Goal: Task Accomplishment & Management: Use online tool/utility

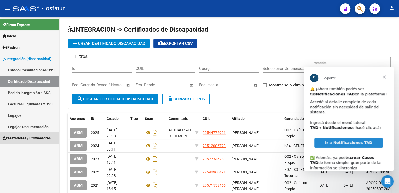
click at [31, 141] on link "Prestadores / Proveedores" at bounding box center [29, 137] width 59 height 11
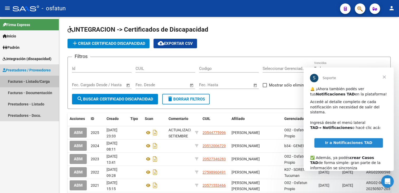
click at [35, 82] on link "Facturas - Listado/Carga" at bounding box center [29, 81] width 59 height 11
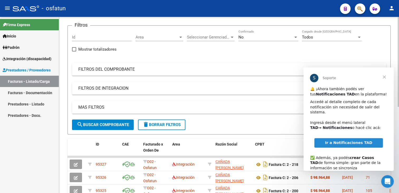
scroll to position [26, 0]
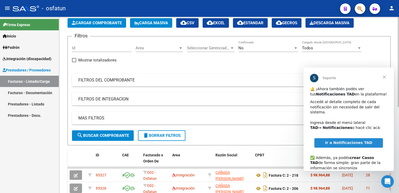
click at [108, 75] on mat-expansion-panel-header "FILTROS DEL COMPROBANTE" at bounding box center [229, 80] width 314 height 13
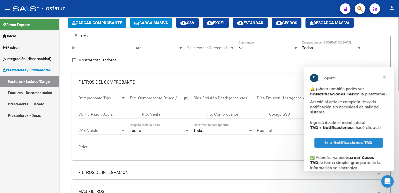
click at [93, 110] on div "CUIT / Razón Social" at bounding box center [108, 112] width 60 height 11
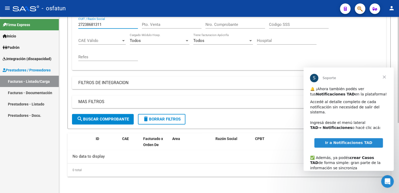
scroll to position [37, 0]
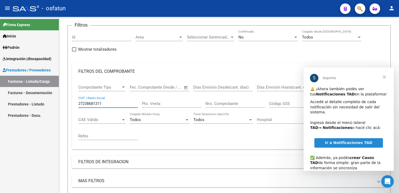
type input "27238681311"
click at [385, 77] on span "Cerrar" at bounding box center [383, 76] width 19 height 19
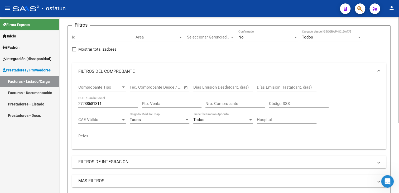
scroll to position [0, 0]
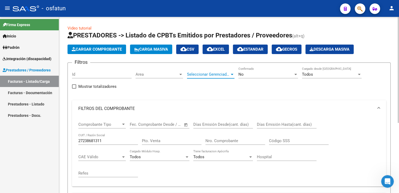
click at [227, 74] on span "Seleccionar Gerenciador" at bounding box center [208, 74] width 43 height 5
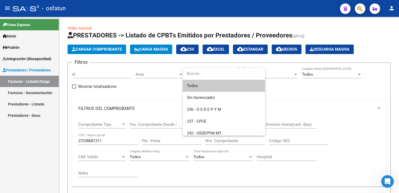
click at [206, 86] on span "Todos" at bounding box center [224, 86] width 74 height 12
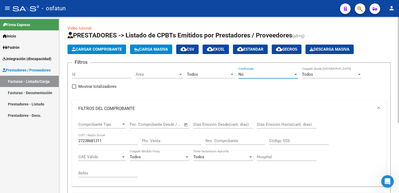
click at [268, 72] on div "No" at bounding box center [265, 74] width 55 height 5
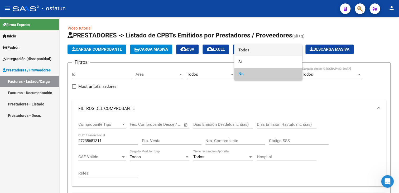
click at [258, 49] on span "Todos" at bounding box center [268, 50] width 60 height 12
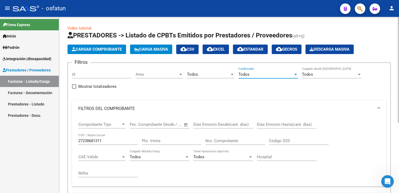
click at [316, 76] on div "Todos" at bounding box center [329, 74] width 55 height 5
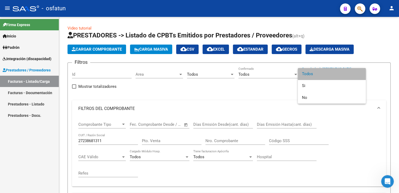
click at [314, 74] on span "Todos" at bounding box center [332, 74] width 60 height 12
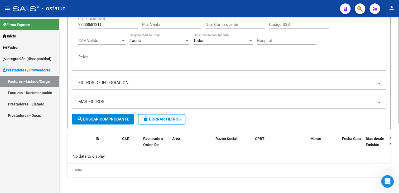
click at [89, 119] on span "search Buscar Comprobante" at bounding box center [103, 119] width 52 height 5
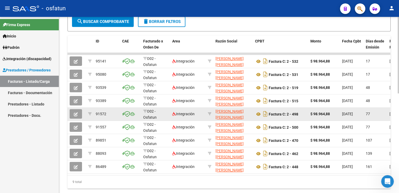
scroll to position [222, 0]
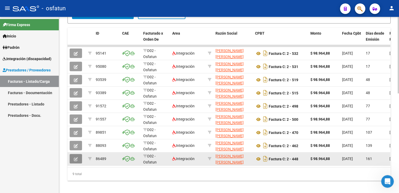
click at [76, 159] on icon "button" at bounding box center [76, 159] width 4 height 4
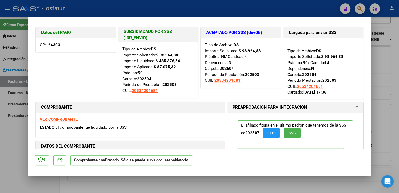
scroll to position [0, 0]
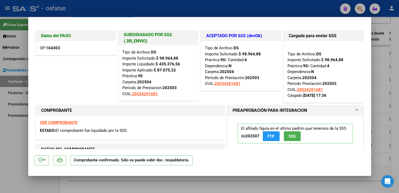
click at [393, 78] on div at bounding box center [199, 96] width 399 height 193
type input "$ 0,00"
